Goal: Obtain resource: Obtain resource

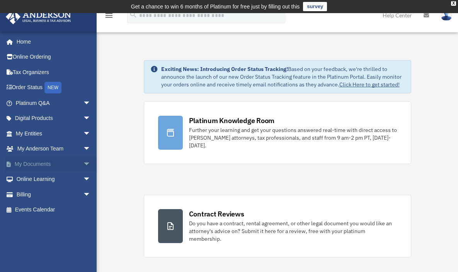
click at [83, 167] on span "arrow_drop_down" at bounding box center [90, 165] width 15 height 16
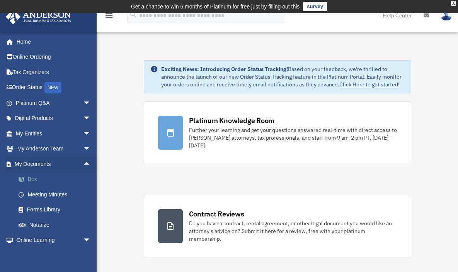
click at [32, 180] on link "Box" at bounding box center [57, 179] width 92 height 15
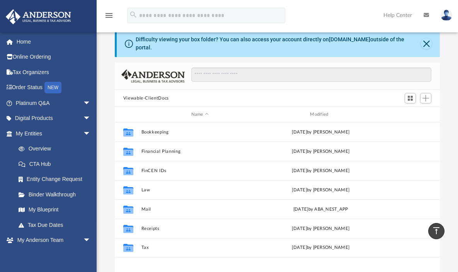
scroll to position [19, 0]
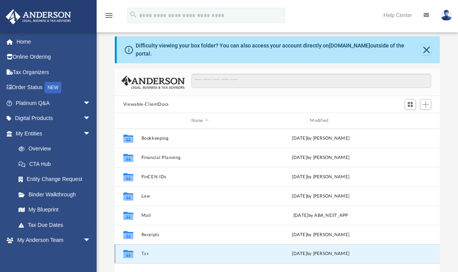
click at [144, 252] on button "Tax" at bounding box center [199, 254] width 117 height 5
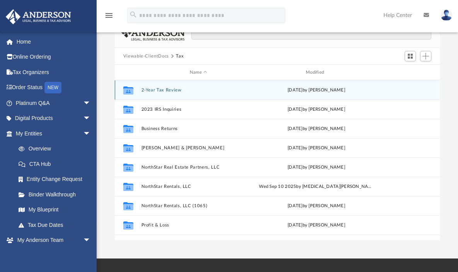
scroll to position [70, 0]
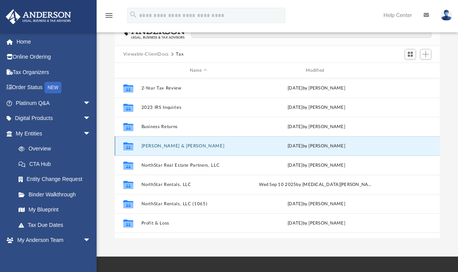
click at [182, 144] on button "[PERSON_NAME] & [PERSON_NAME]" at bounding box center [198, 146] width 114 height 5
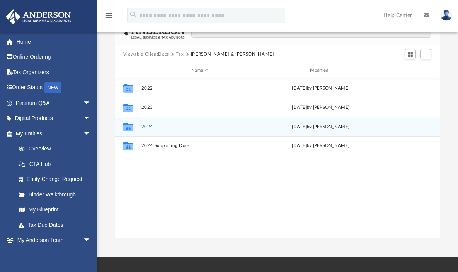
click at [148, 124] on button "2024" at bounding box center [199, 126] width 117 height 5
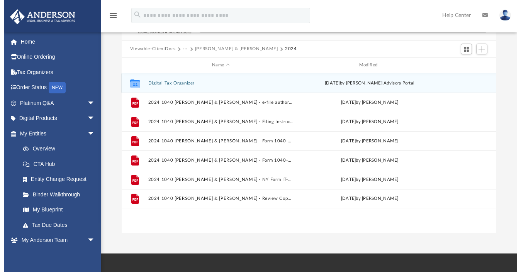
scroll to position [0, 0]
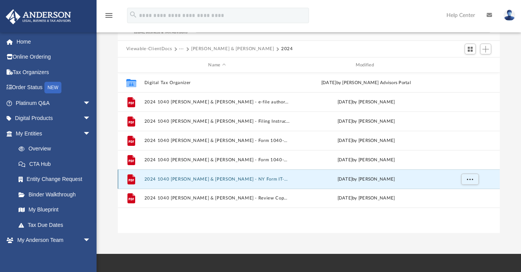
click at [255, 180] on button "2024 1040 [PERSON_NAME] & [PERSON_NAME] - NY Form IT-201-V Payment Voucher.pdf" at bounding box center [217, 179] width 146 height 5
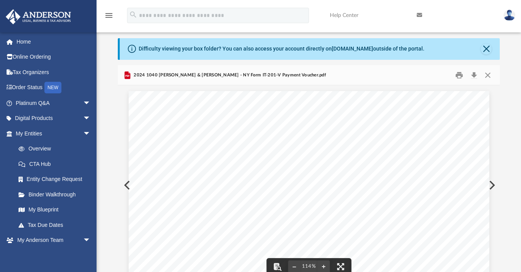
scroll to position [6, 0]
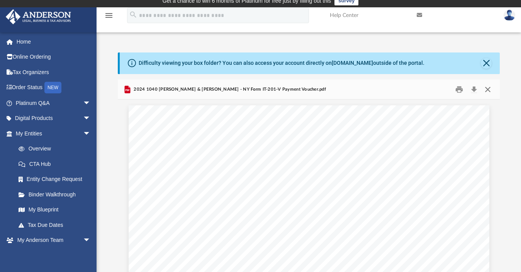
click at [463, 88] on button "Close" at bounding box center [488, 89] width 14 height 12
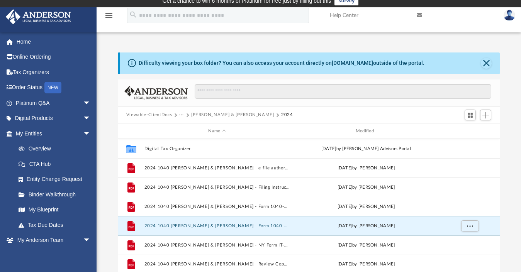
click at [254, 225] on button "2024 1040 [PERSON_NAME] & [PERSON_NAME] - Form 1040-V Payment Voucher.pdf" at bounding box center [217, 226] width 146 height 5
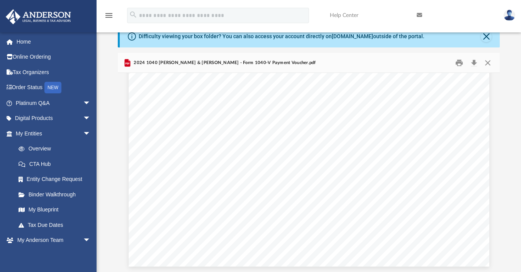
scroll to position [0, 0]
click at [463, 63] on button "Close" at bounding box center [488, 63] width 14 height 12
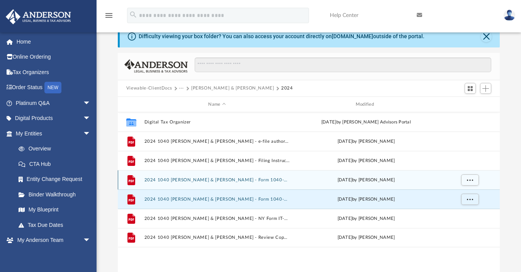
click at [257, 180] on button "2024 1040 [PERSON_NAME] & [PERSON_NAME] - Form 1040-ES Estimated Tax Voucher.pdf" at bounding box center [217, 180] width 146 height 5
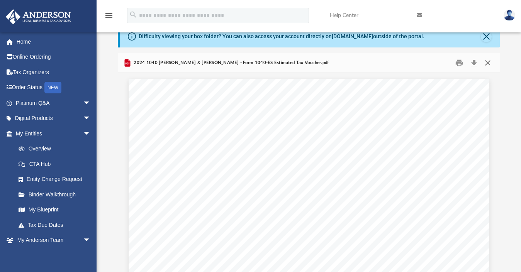
click at [463, 61] on button "Close" at bounding box center [488, 63] width 14 height 12
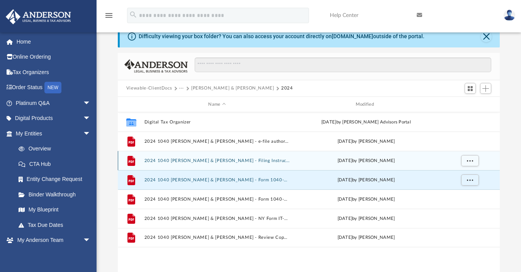
click at [245, 160] on button "2024 1040 [PERSON_NAME] & [PERSON_NAME] - Filing Instructions.pdf" at bounding box center [217, 160] width 146 height 5
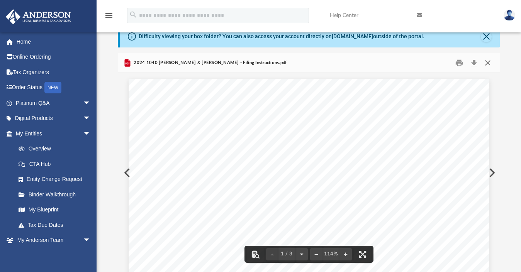
click at [463, 62] on button "Close" at bounding box center [488, 63] width 14 height 12
